Goal: Find specific page/section: Find specific page/section

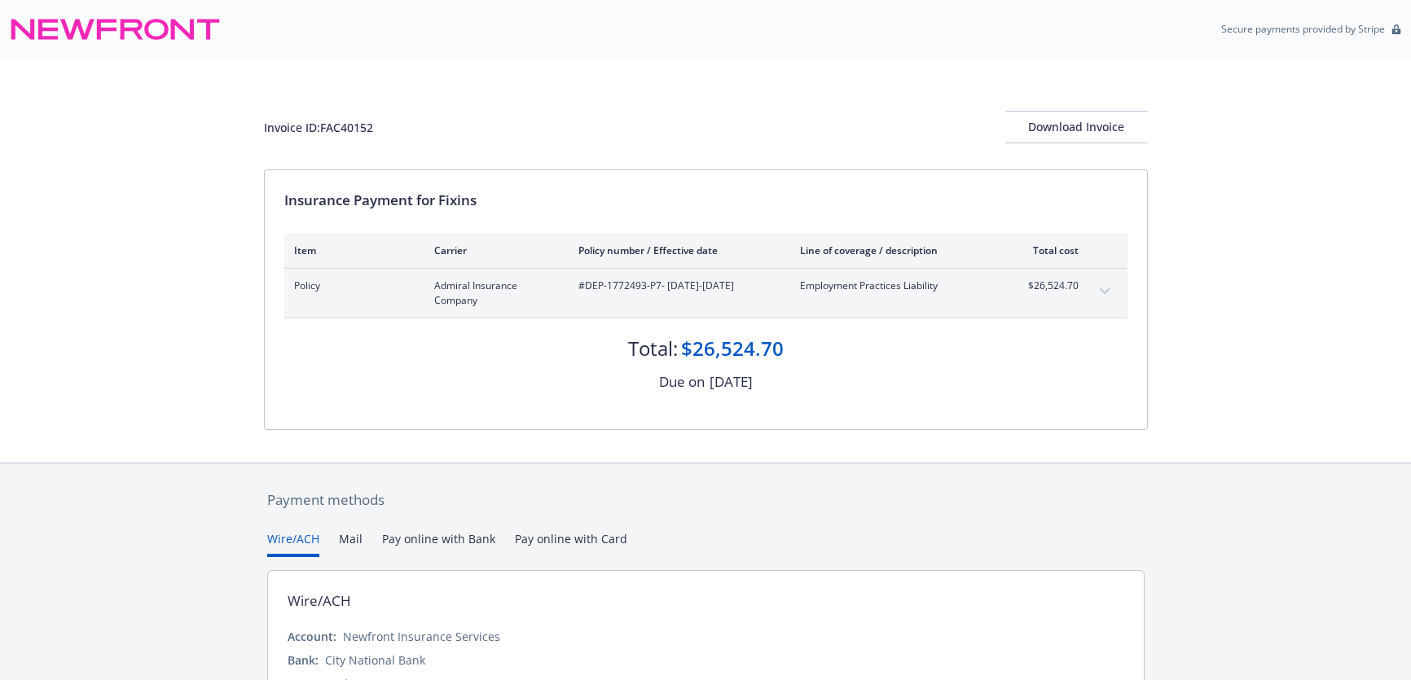
scroll to position [73, 0]
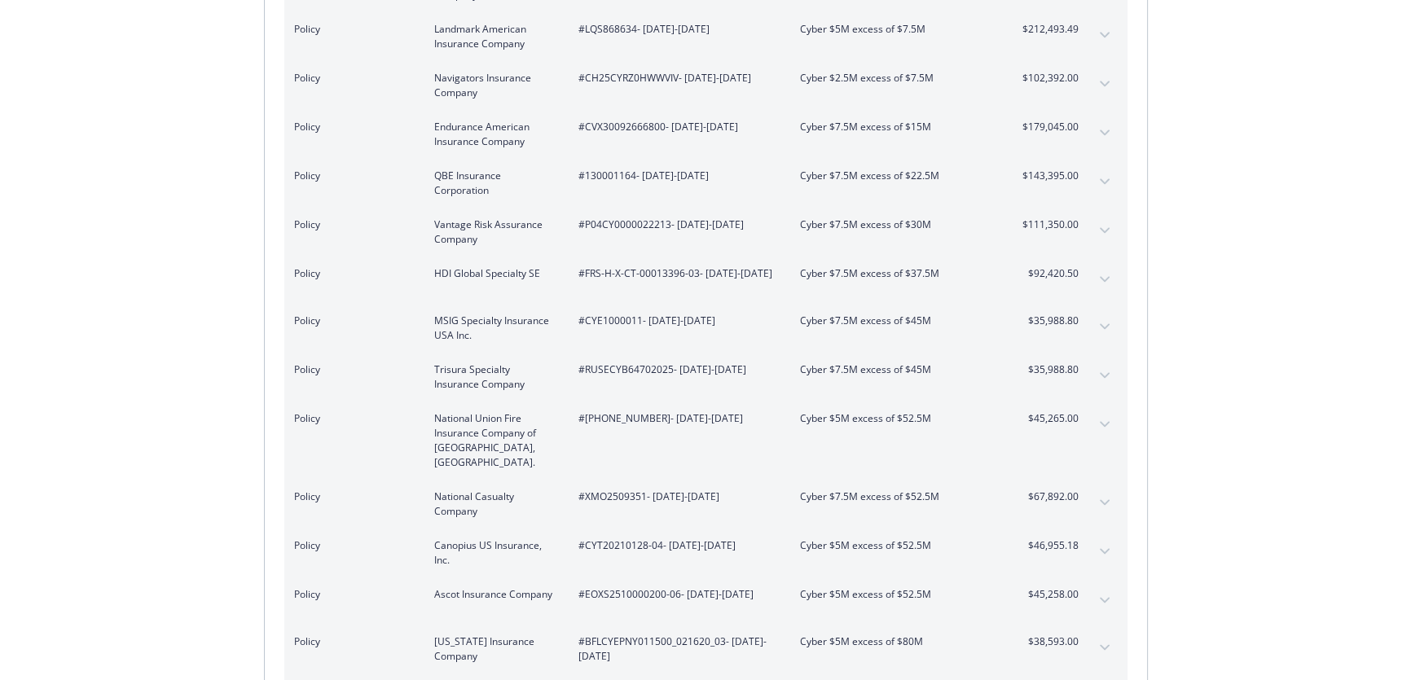
scroll to position [2296, 0]
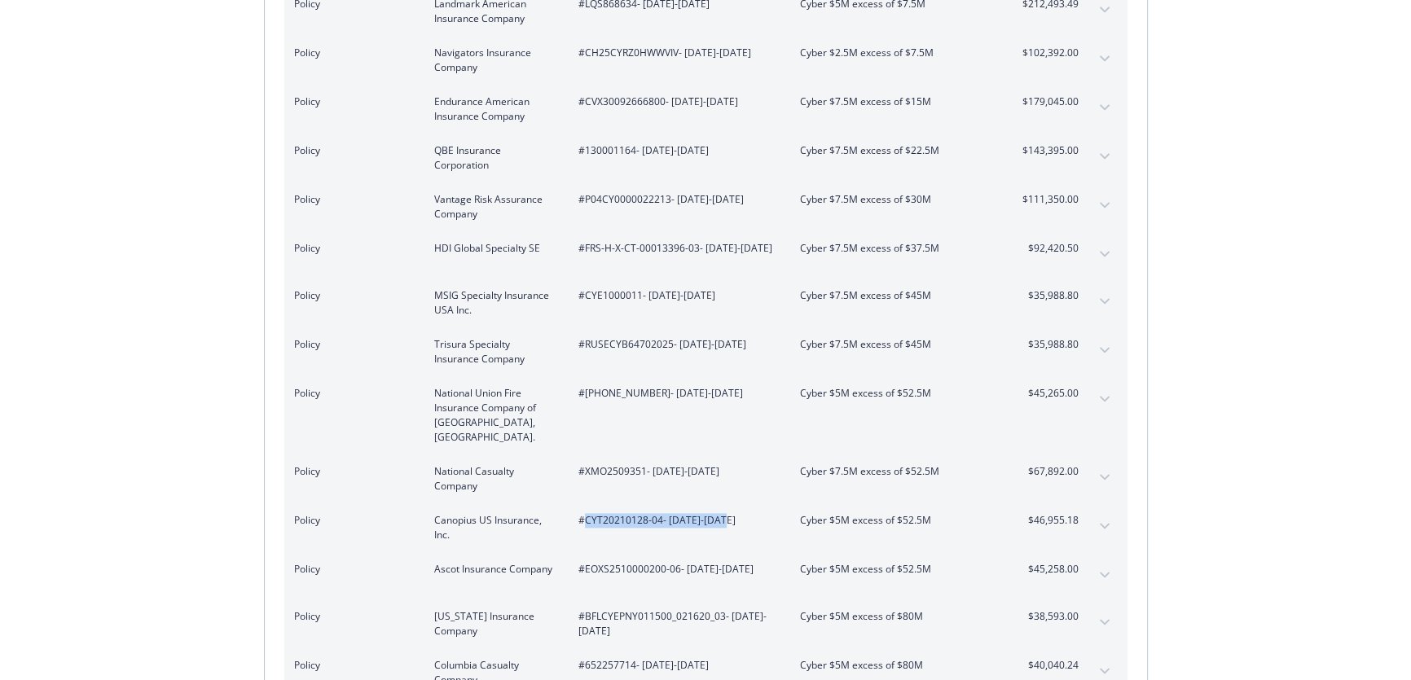
drag, startPoint x: 584, startPoint y: 473, endPoint x: 719, endPoint y: 481, distance: 134.7
click at [719, 513] on span "#CYT20210128-04 - [DATE]-[DATE]" at bounding box center [677, 520] width 196 height 15
click at [1100, 523] on icon "expand content" at bounding box center [1104, 526] width 10 height 6
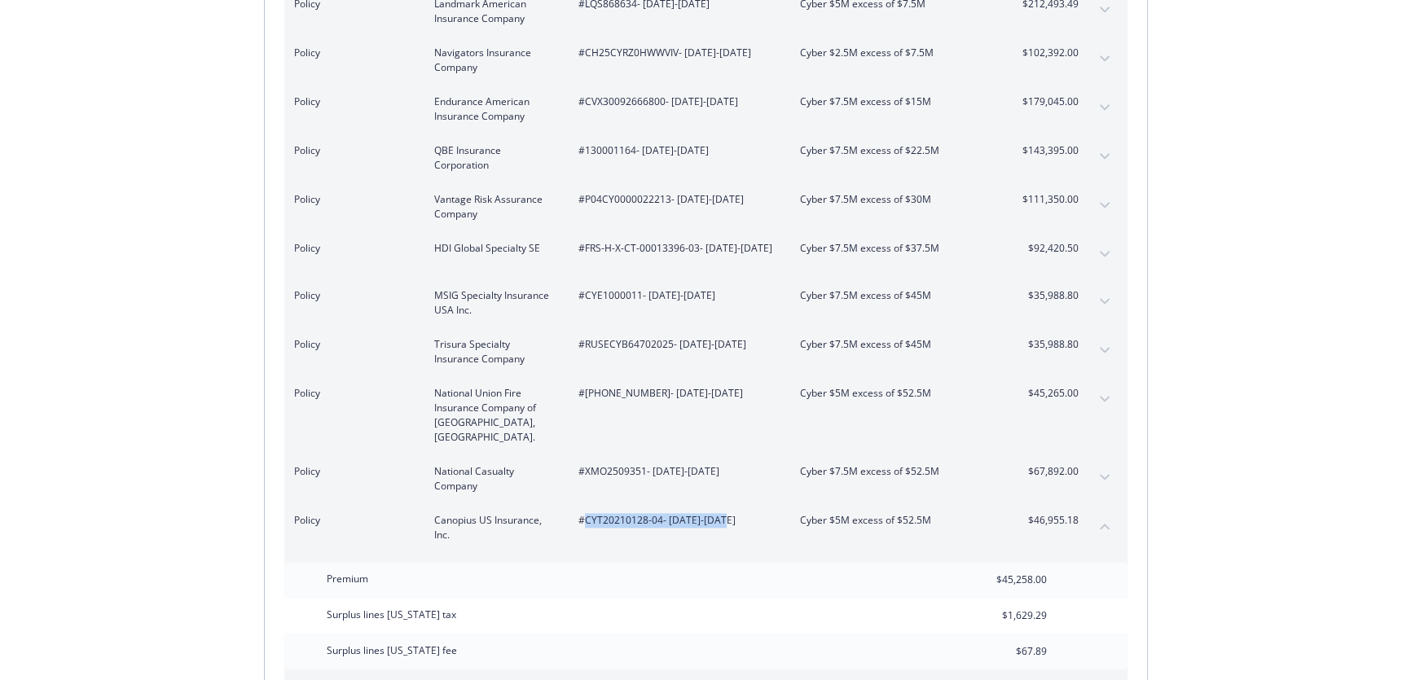
click at [595, 513] on span "#CYT20210128-04 - [DATE]-[DATE]" at bounding box center [677, 520] width 196 height 15
drag, startPoint x: 661, startPoint y: 473, endPoint x: 587, endPoint y: 479, distance: 74.4
click at [587, 513] on span "#CYT20210128-04 - 07/20/2025-07/31/2026" at bounding box center [677, 520] width 196 height 15
copy span "CYT20210128-04"
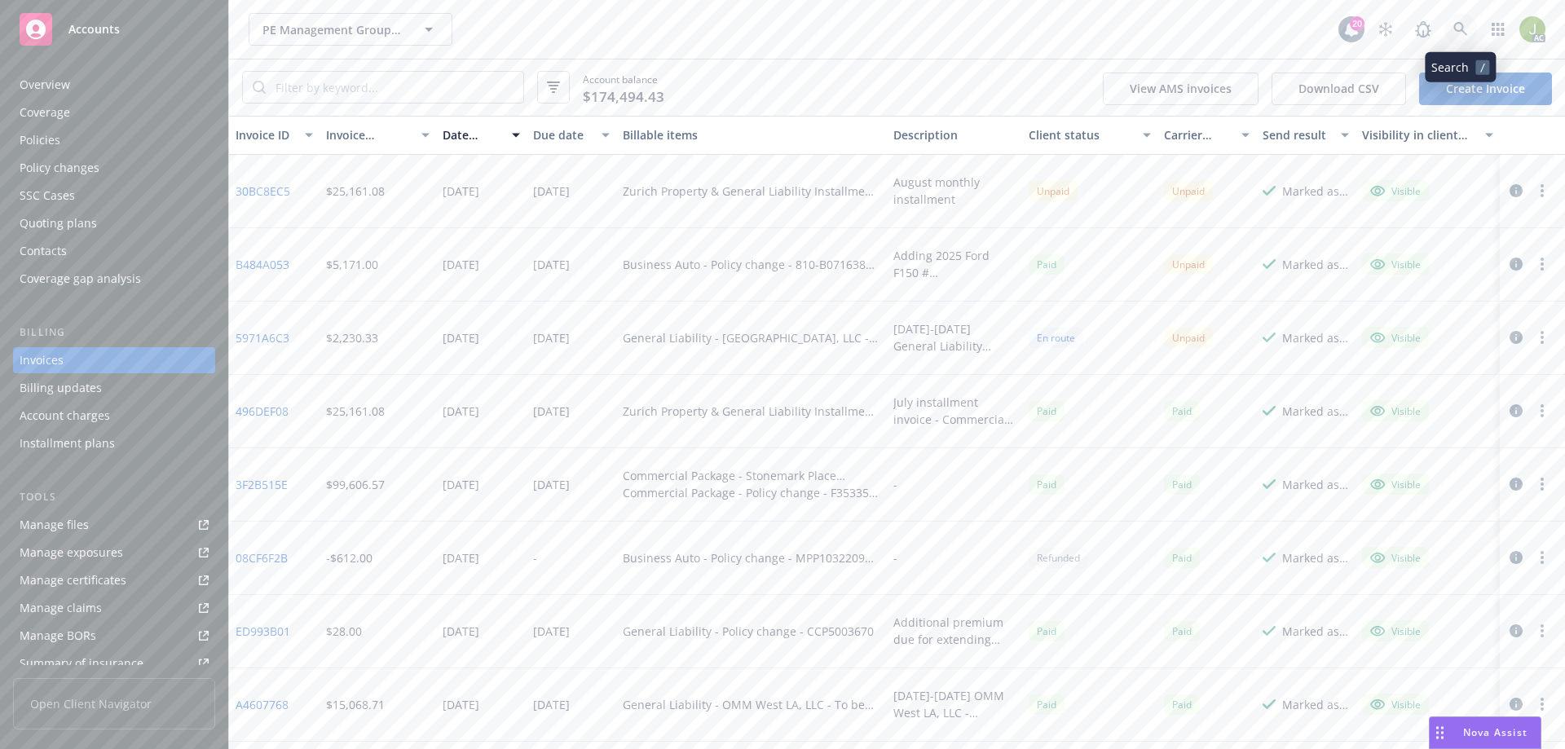
click at [1458, 26] on icon at bounding box center [1460, 29] width 15 height 15
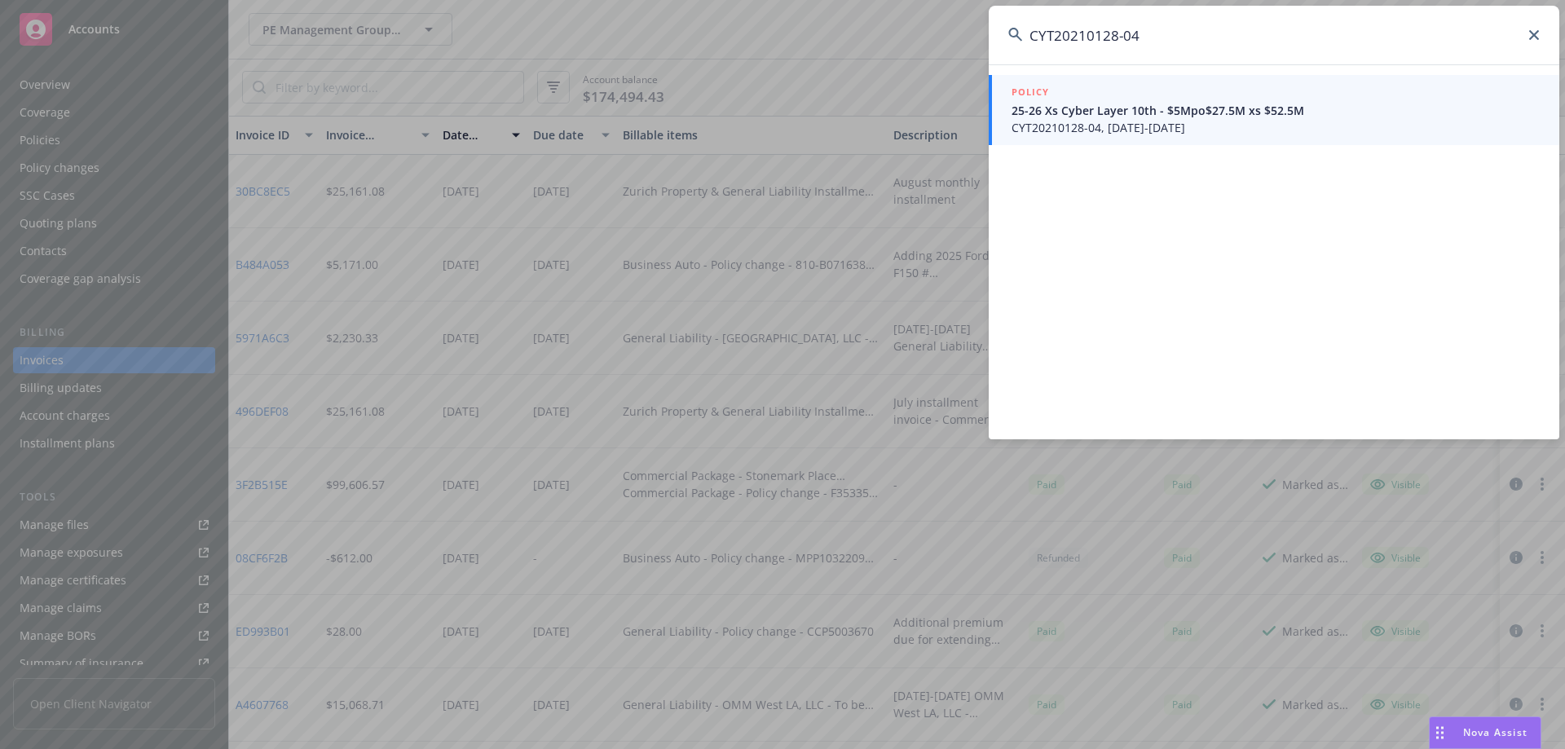
type input "CYT20210128-04"
click at [1111, 127] on span "CYT20210128-04, 07/20/2025-07/31/2026" at bounding box center [1275, 127] width 528 height 17
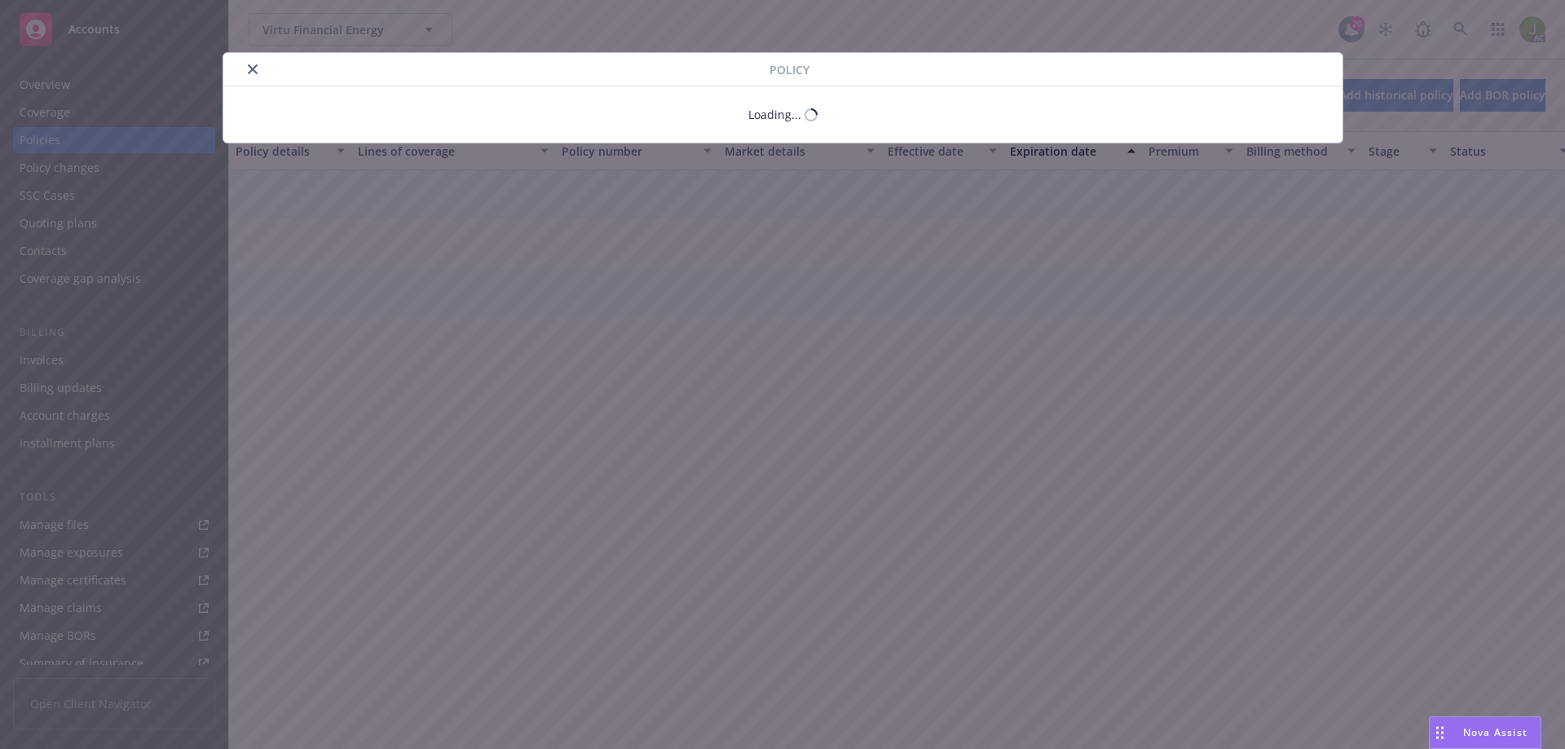
click at [93, 363] on div "Policy Loading..." at bounding box center [782, 374] width 1565 height 749
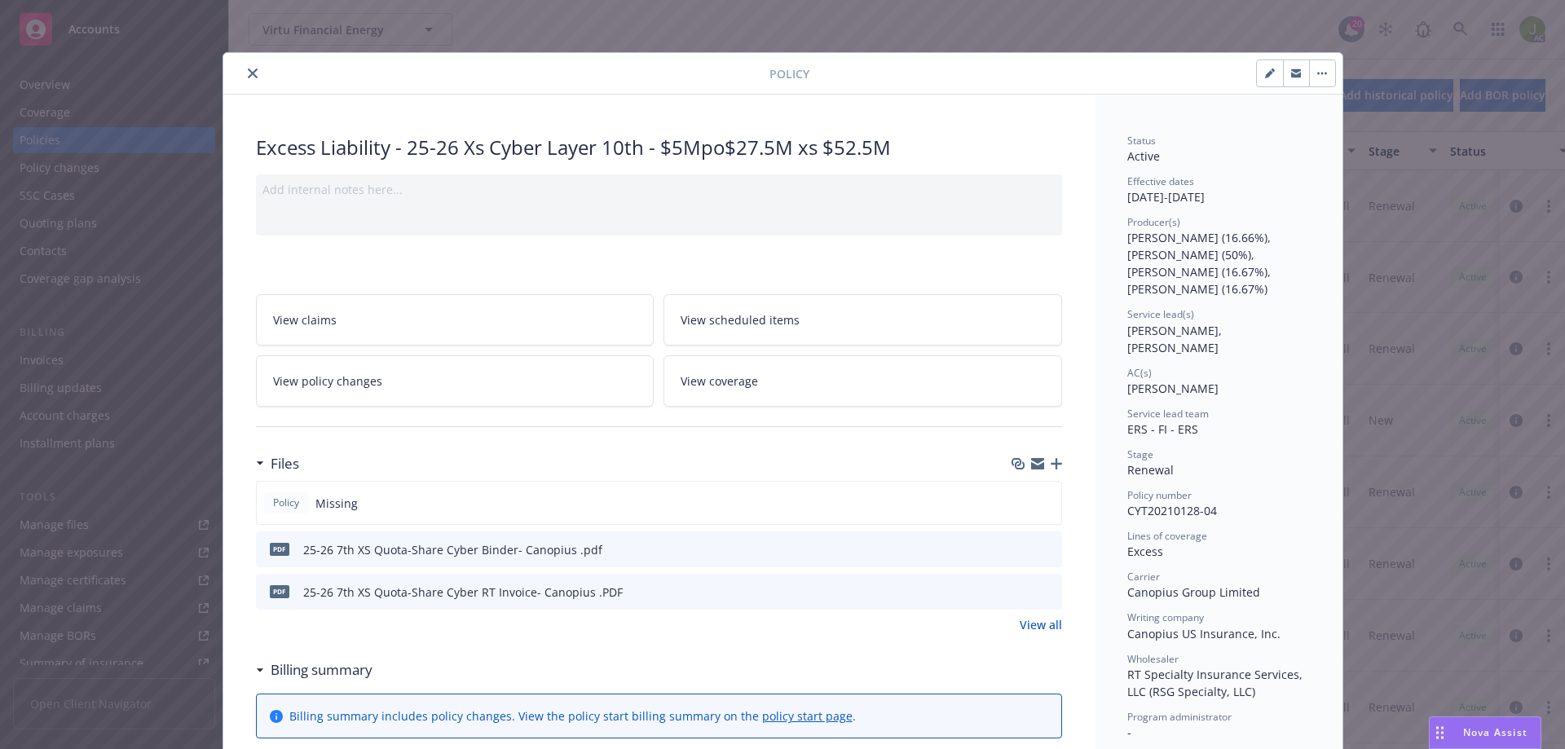
click at [248, 73] on icon "close" at bounding box center [253, 73] width 10 height 10
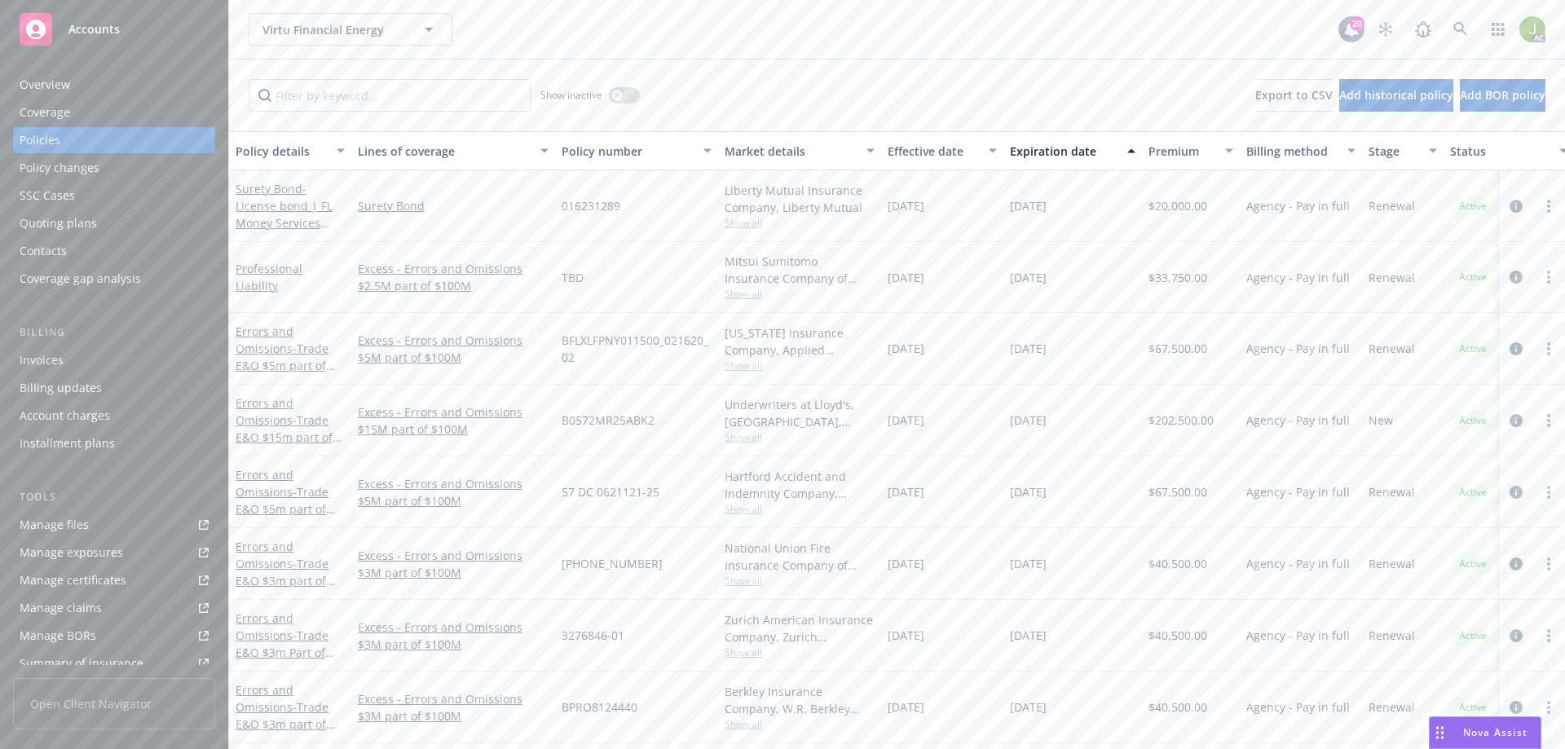
click at [103, 356] on div "Invoices" at bounding box center [114, 360] width 189 height 26
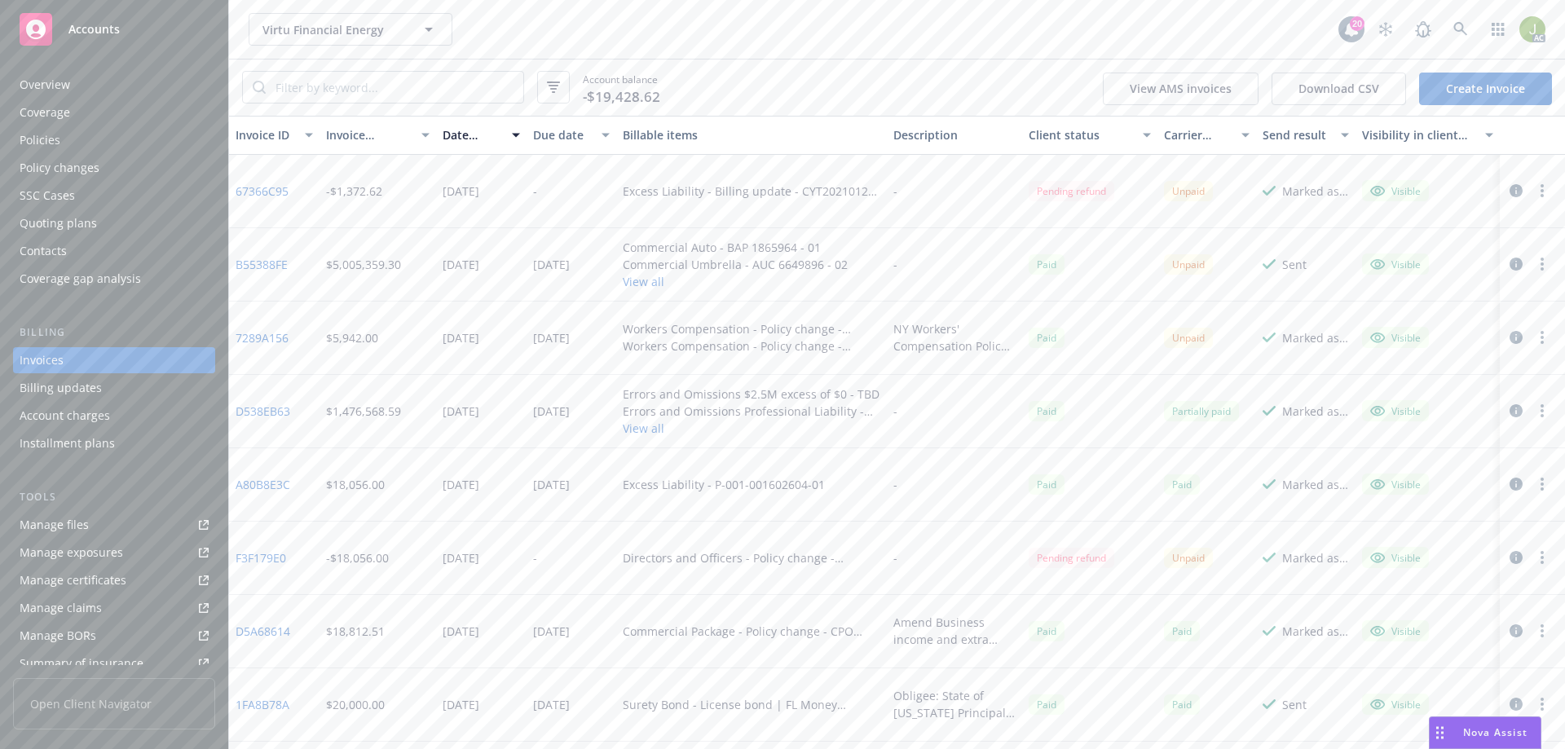
click at [241, 196] on link "67366C95" at bounding box center [262, 191] width 53 height 17
